Goal: Contribute content: Add original content to the website for others to see

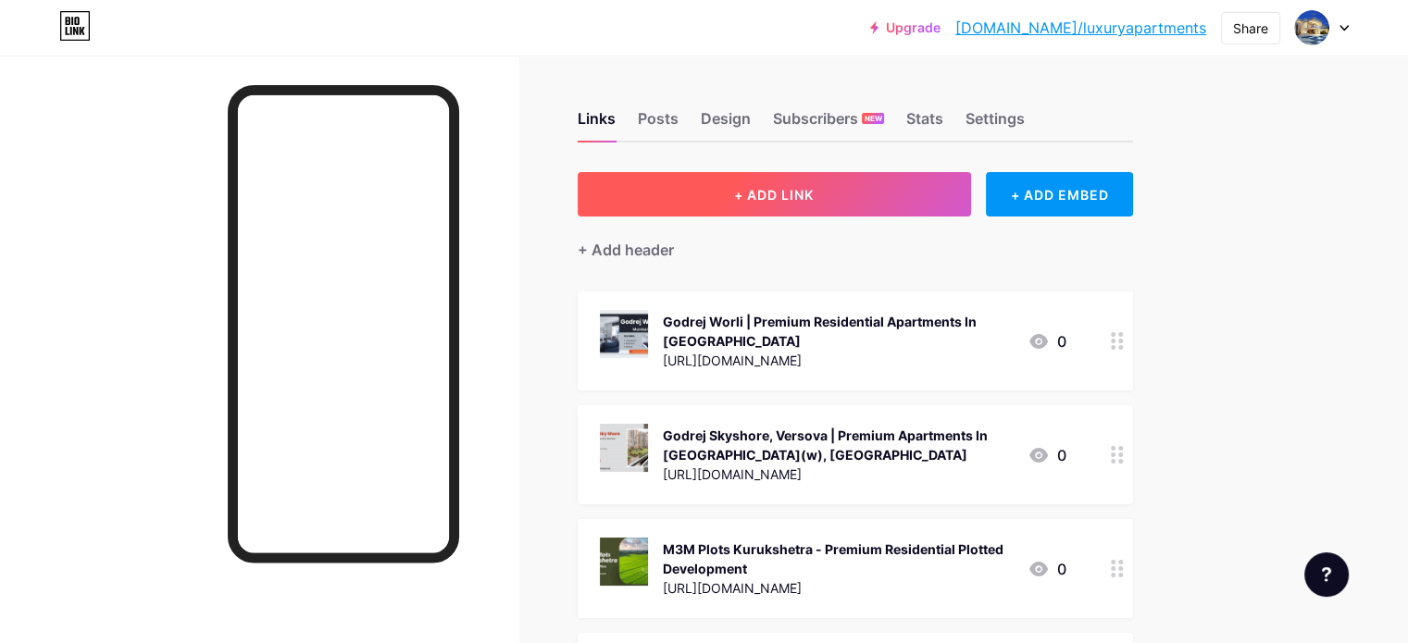
click at [914, 186] on button "+ ADD LINK" at bounding box center [774, 194] width 393 height 44
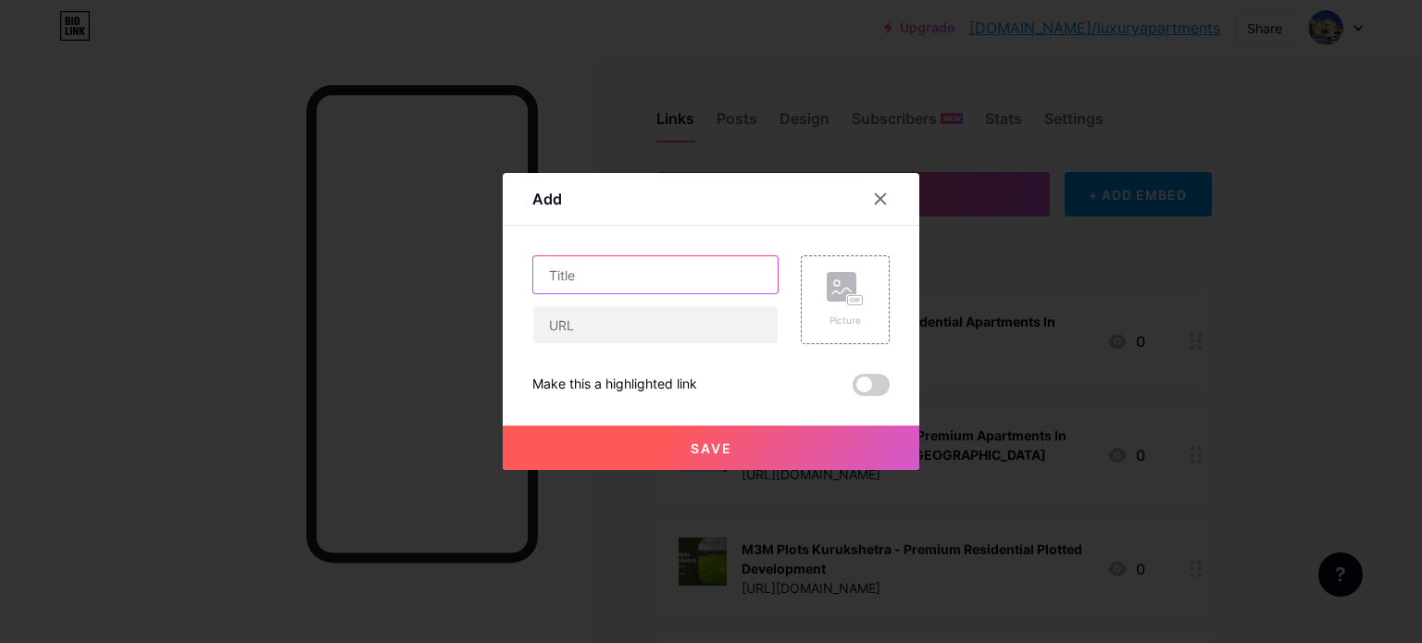
click at [578, 280] on input "text" at bounding box center [655, 274] width 244 height 37
paste input "[PERSON_NAME] [GEOGRAPHIC_DATA] - Opening doors to endless possibilities"
type input "[PERSON_NAME] [GEOGRAPHIC_DATA] - Opening doors to endless possibilities"
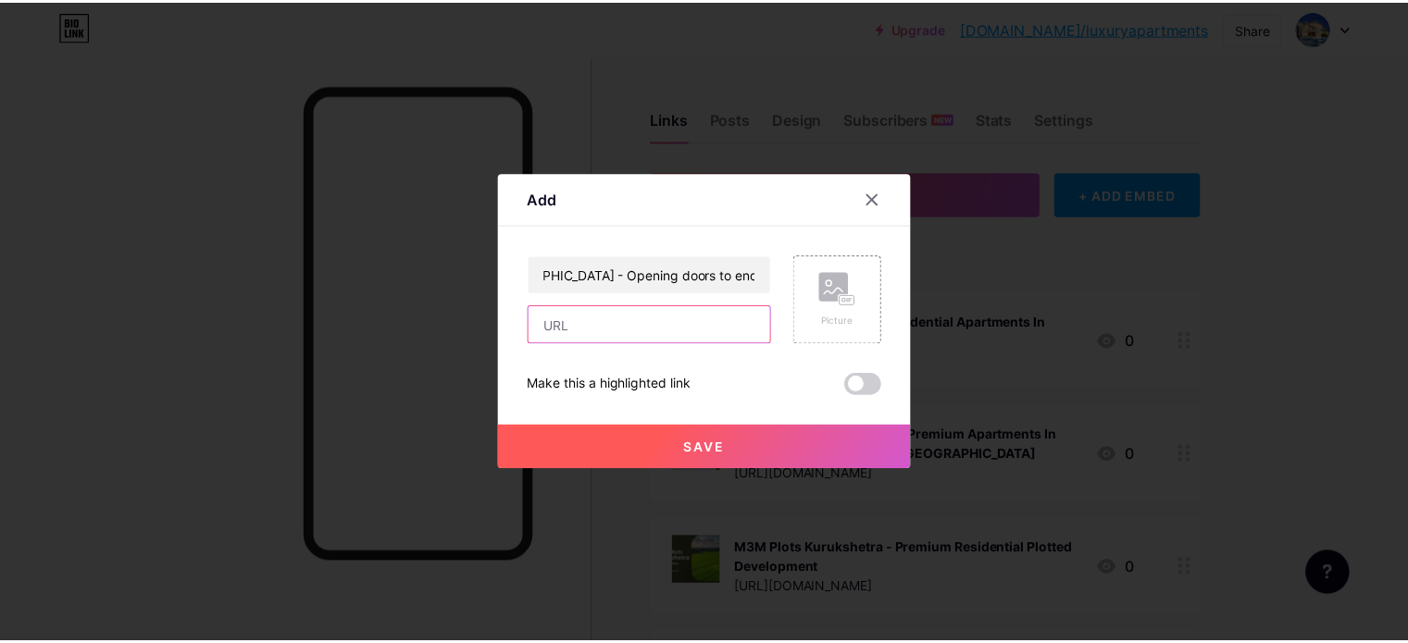
scroll to position [0, 0]
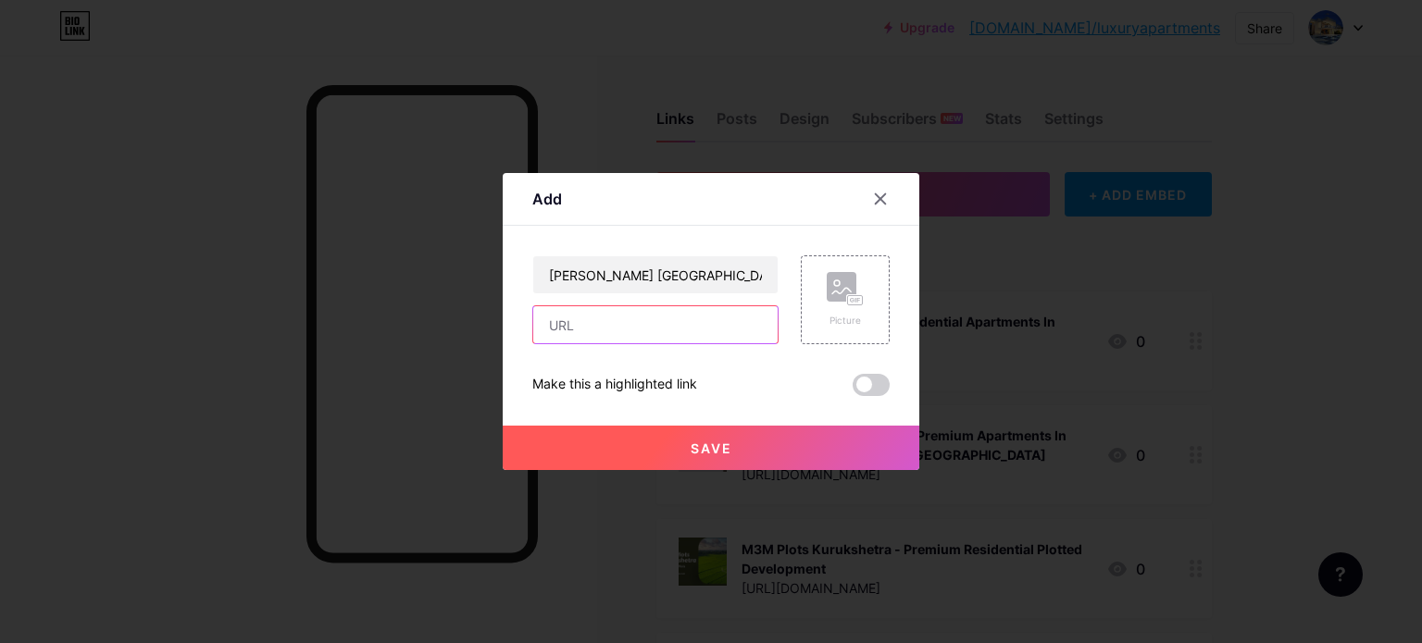
drag, startPoint x: 565, startPoint y: 330, endPoint x: 565, endPoint y: 304, distance: 25.9
click at [565, 330] on input "text" at bounding box center [655, 324] width 244 height 37
click at [628, 369] on div "[PERSON_NAME] [GEOGRAPHIC_DATA] - Opening doors to endless possibilities Pictur…" at bounding box center [710, 325] width 357 height 141
click at [622, 384] on div "Make this a highlighted link" at bounding box center [614, 385] width 165 height 22
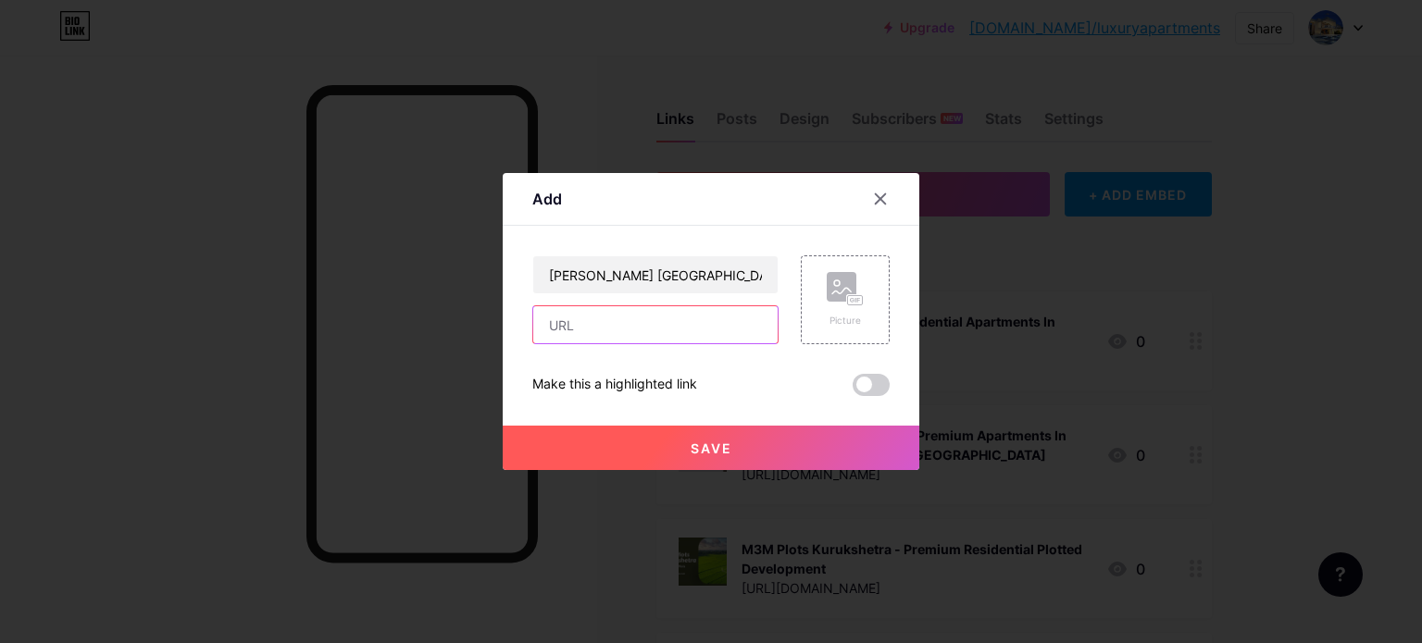
click at [622, 327] on input "text" at bounding box center [655, 324] width 244 height 37
paste input "[URL][DOMAIN_NAME]"
type input "[URL][DOMAIN_NAME]"
click at [749, 447] on button "Save" at bounding box center [711, 448] width 417 height 44
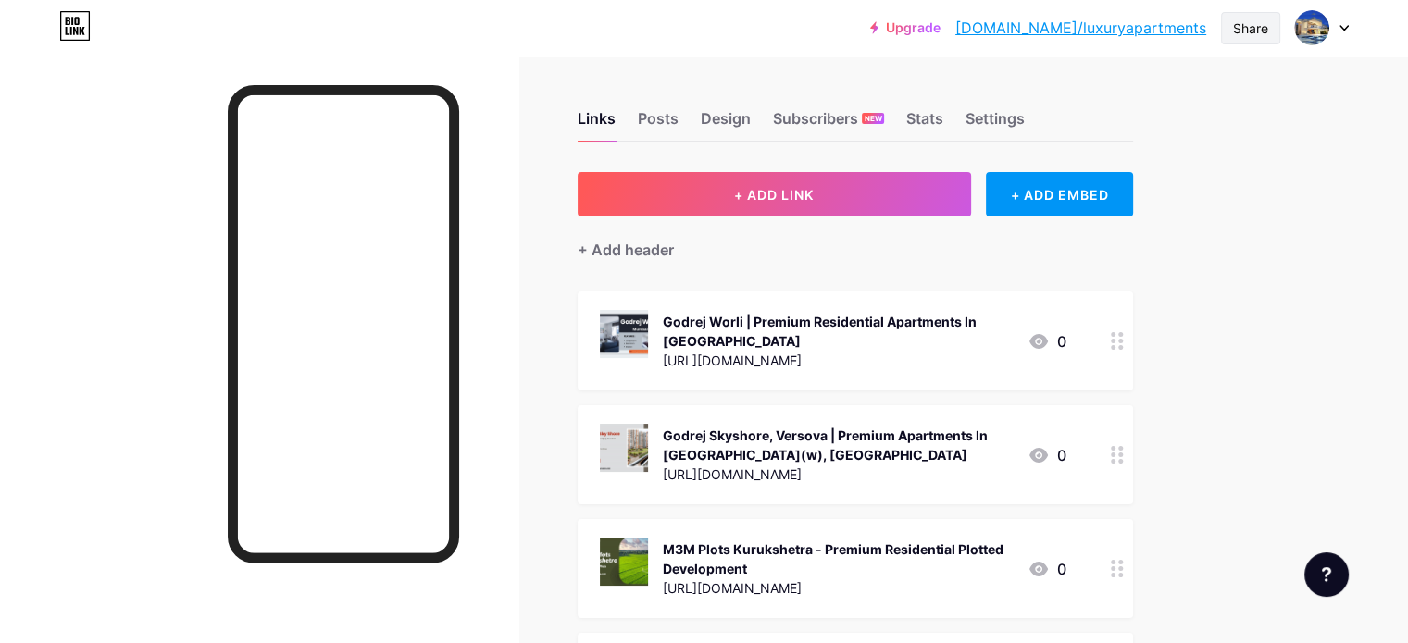
click at [1253, 25] on div "Share" at bounding box center [1250, 28] width 35 height 19
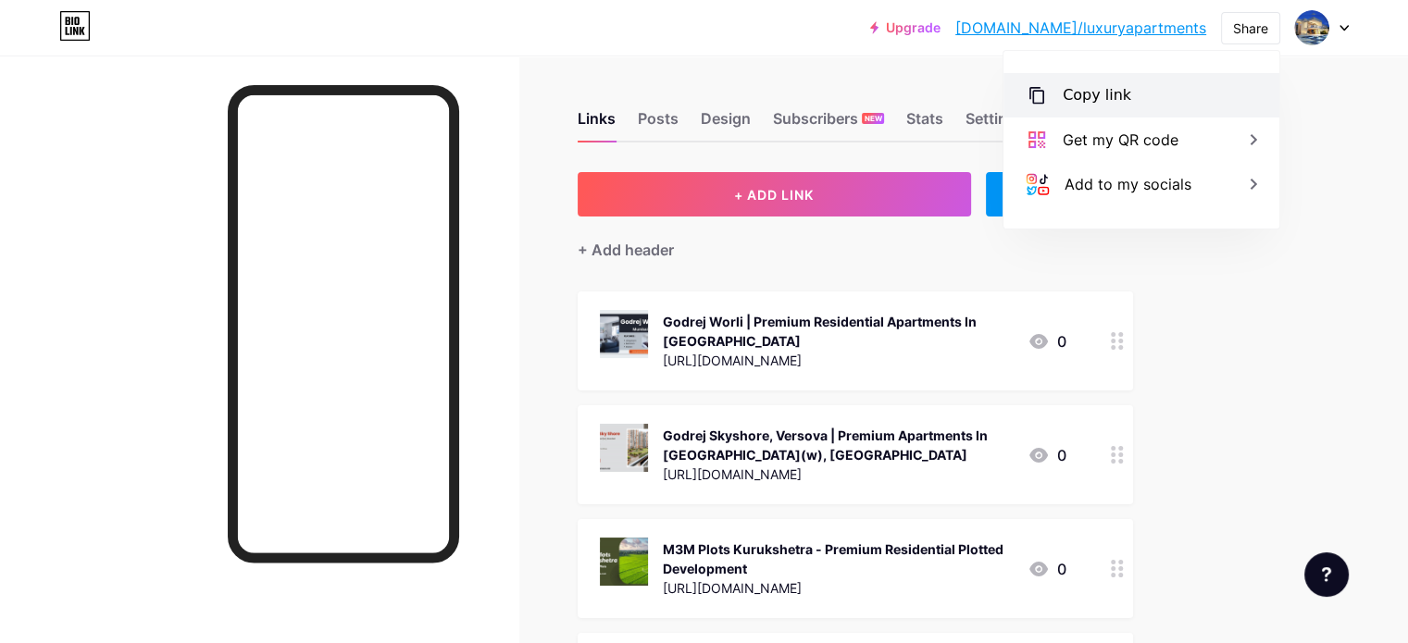
click at [1107, 99] on div "Copy link" at bounding box center [1097, 95] width 68 height 22
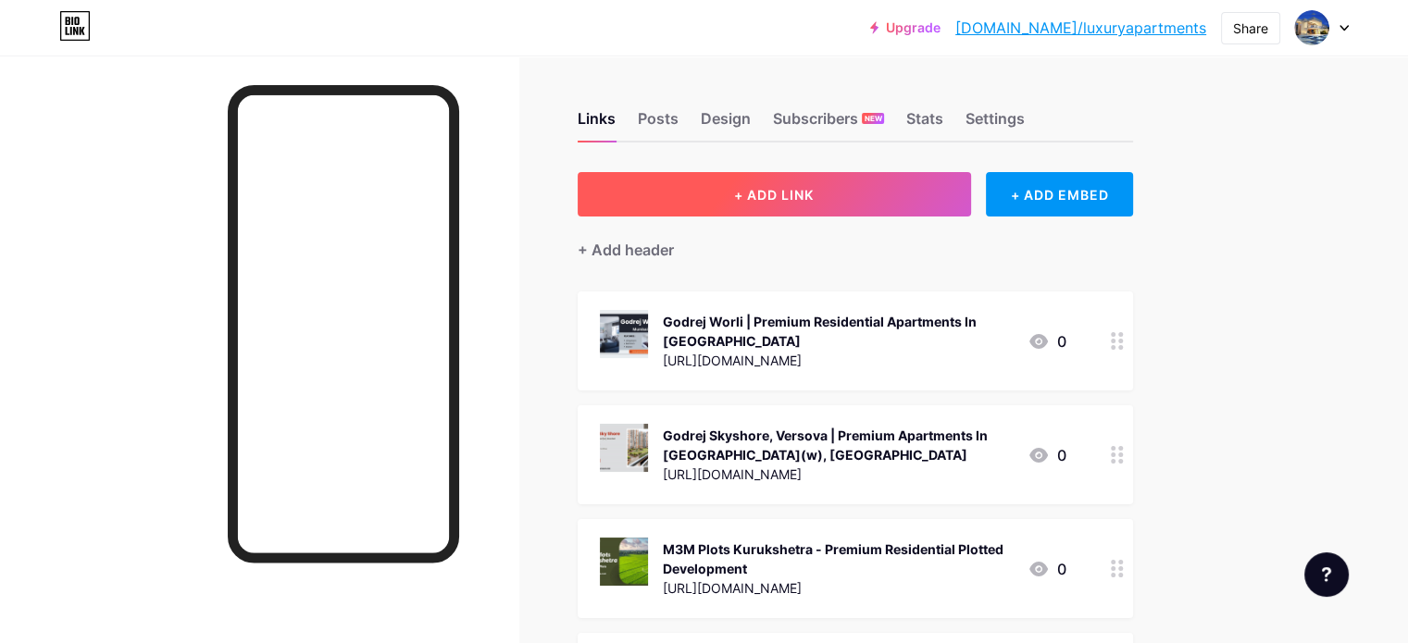
click at [903, 208] on button "+ ADD LINK" at bounding box center [774, 194] width 393 height 44
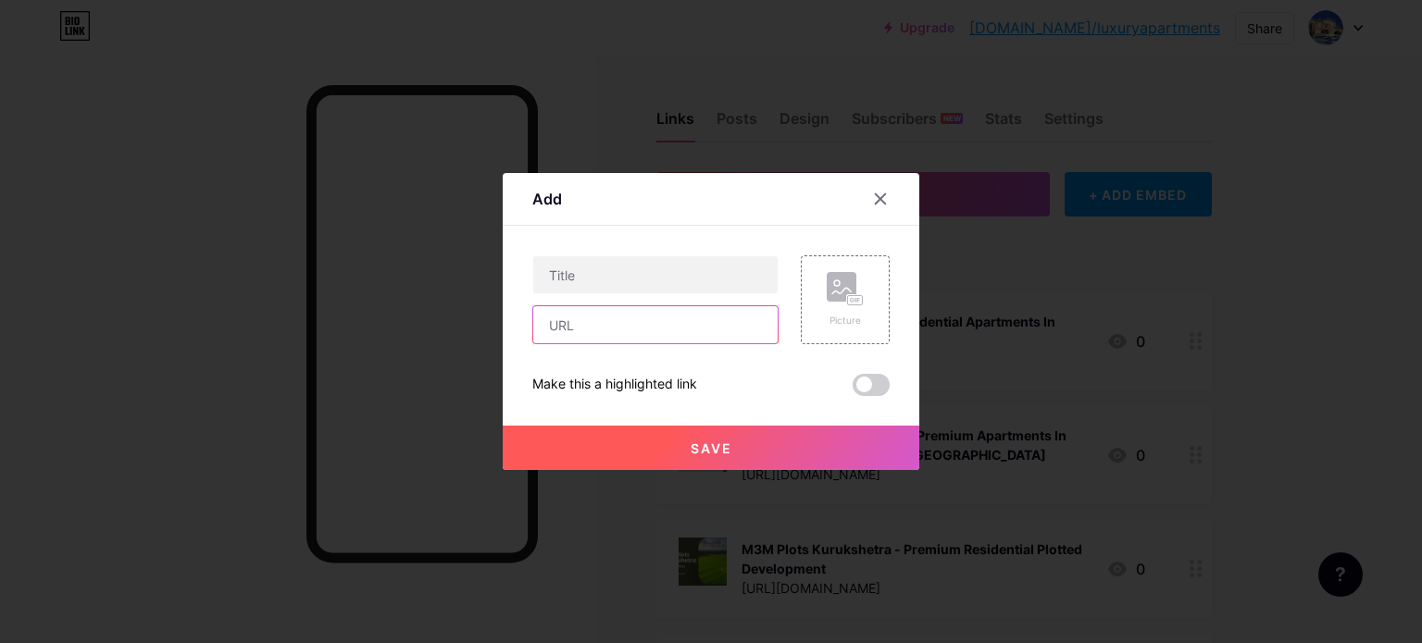
click at [605, 332] on input "text" at bounding box center [655, 324] width 244 height 37
paste input "https://www.adanidevelopers.com/residential/mumbai/adani-borivali/"
drag, startPoint x: 618, startPoint y: 325, endPoint x: 69, endPoint y: 325, distance: 548.9
click at [69, 325] on div "Add Content YouTube Play YouTube video without leaving your page. ADD Vimeo Pla…" at bounding box center [711, 321] width 1422 height 643
type input "https://www.adanidevelopers.com/residential/mumbai/adani-borivali/"
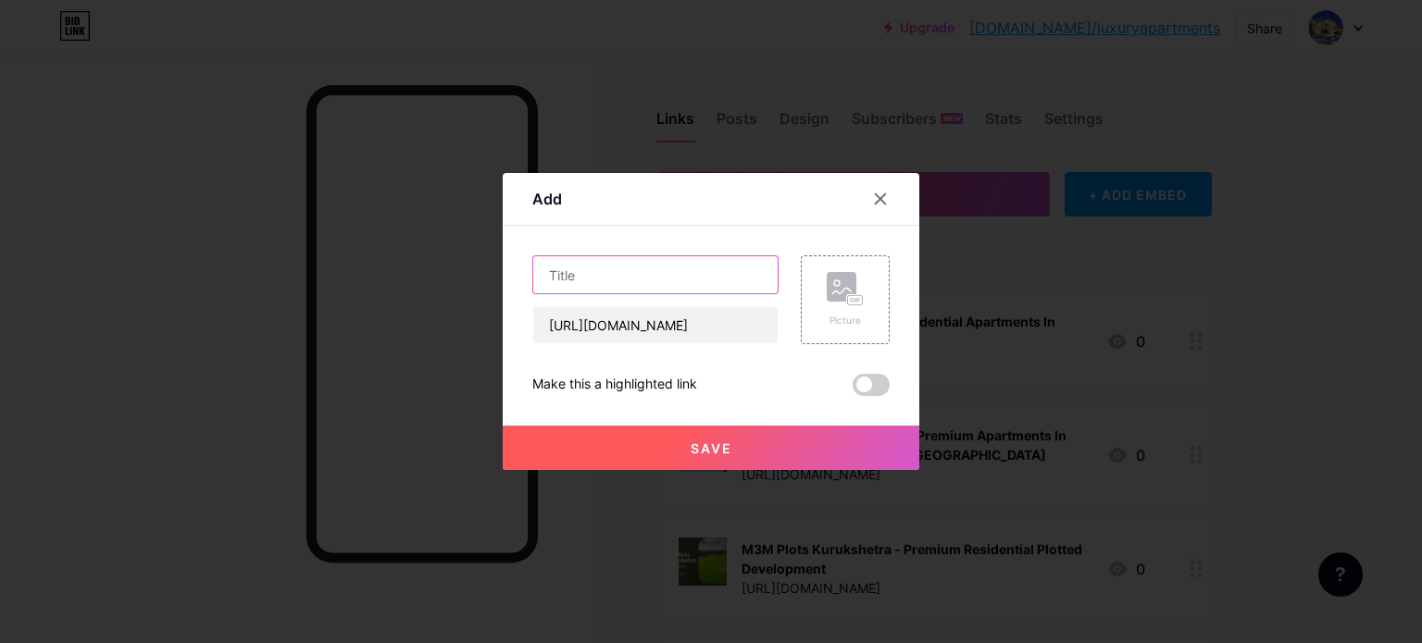
click at [602, 269] on input "text" at bounding box center [655, 274] width 244 height 37
click at [665, 279] on input "text" at bounding box center [655, 274] width 244 height 37
paste input "Adani Borivali | Upcoming Projects In Mumbai"
type input "Adani Borivali | Upcoming Projects In Mumbai"
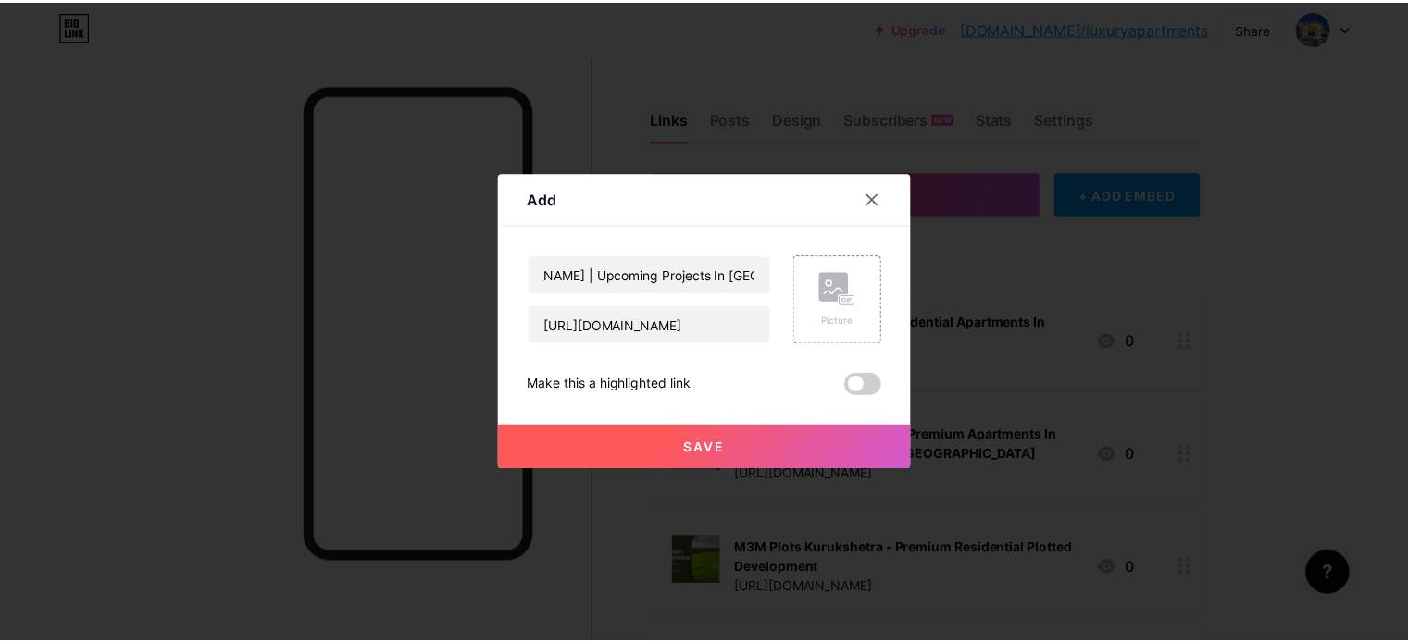
scroll to position [0, 0]
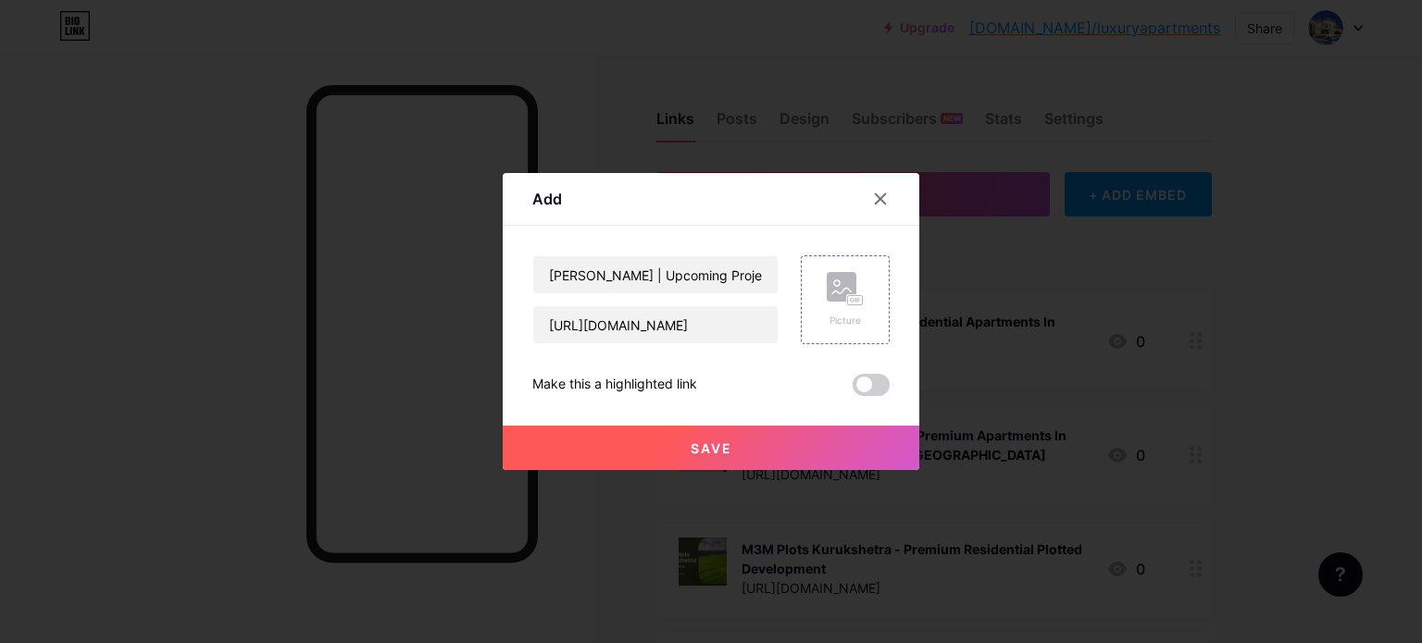
click at [718, 436] on button "Save" at bounding box center [711, 448] width 417 height 44
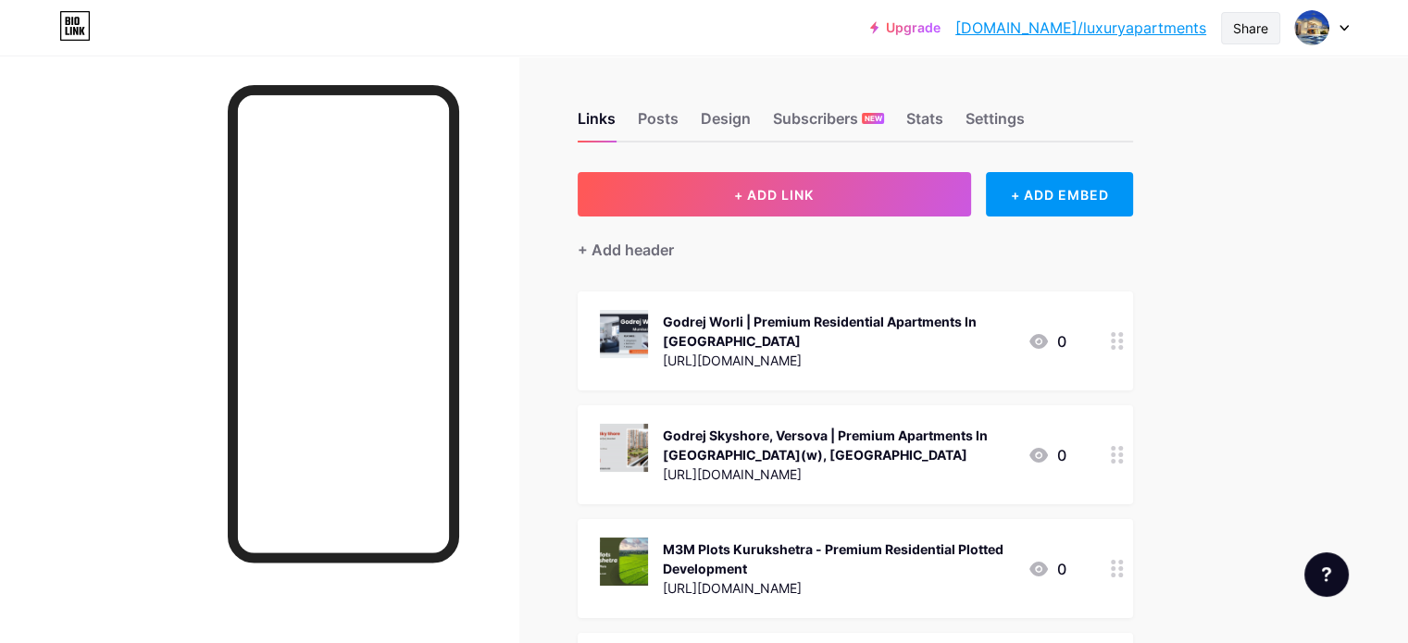
click at [1251, 29] on div "Share" at bounding box center [1250, 28] width 35 height 19
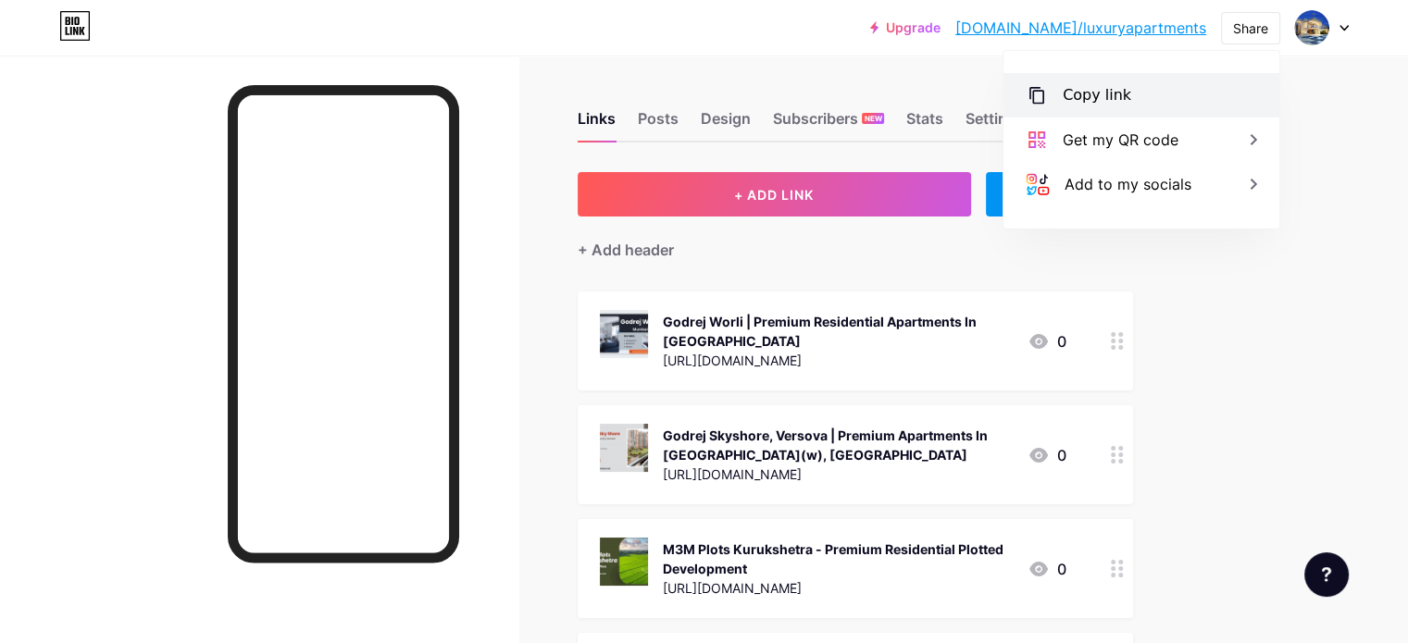
click at [1120, 106] on div "Copy link" at bounding box center [1141, 95] width 276 height 44
click at [808, 33] on div "Upgrade bio.link/luxury... bio.link/luxuryapartments Share Copy link https://bi…" at bounding box center [704, 27] width 1408 height 33
